Goal: Navigation & Orientation: Find specific page/section

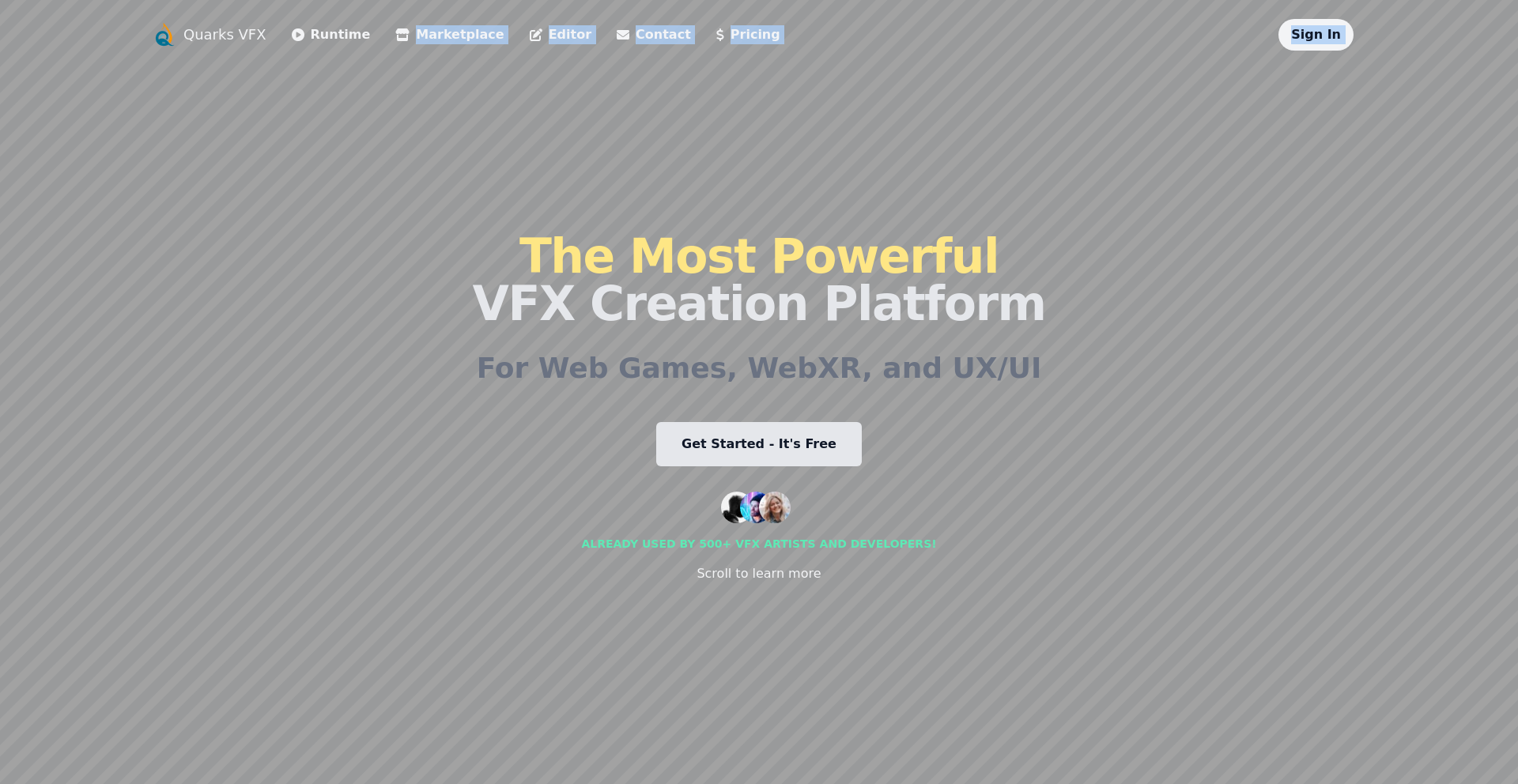
drag, startPoint x: 295, startPoint y: 260, endPoint x: 510, endPoint y: 184, distance: 228.0
click at [510, 184] on div "Quarks VFX Runtime Marketplace Editor Contact Pricing Sign In The Most Powerful…" at bounding box center [759, 392] width 1215 height 746
click at [262, 377] on div "Quarks VFX Runtime Marketplace Editor Contact Pricing Sign In The Most Powerful…" at bounding box center [759, 392] width 1215 height 746
click at [303, 361] on div "Quarks VFX Runtime Marketplace Editor Contact Pricing Sign In The Most Powerful…" at bounding box center [759, 392] width 1215 height 746
click at [337, 44] on li "Runtime" at bounding box center [331, 35] width 79 height 32
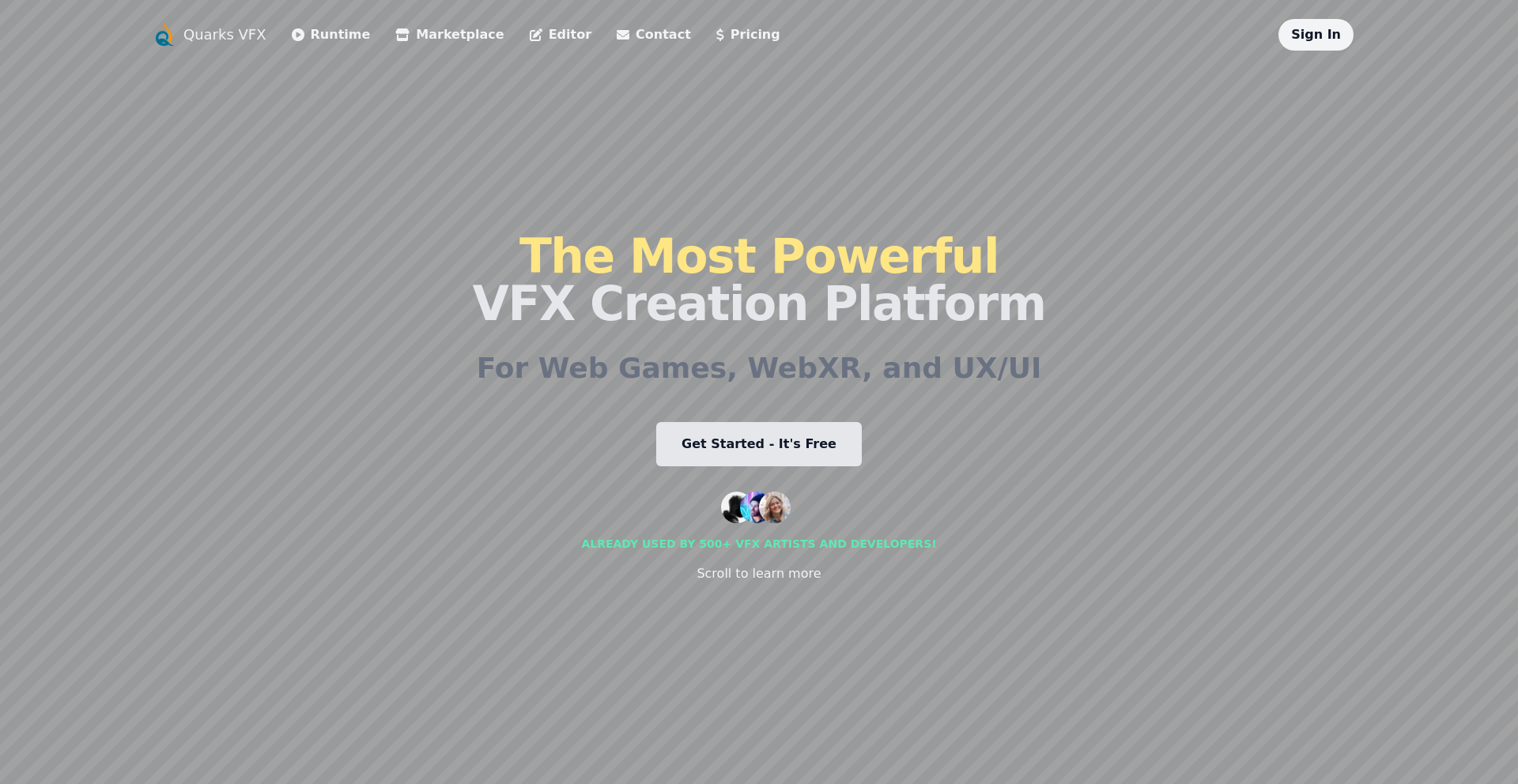
click at [319, 37] on link "Runtime" at bounding box center [331, 35] width 79 height 19
